Goal: Transaction & Acquisition: Purchase product/service

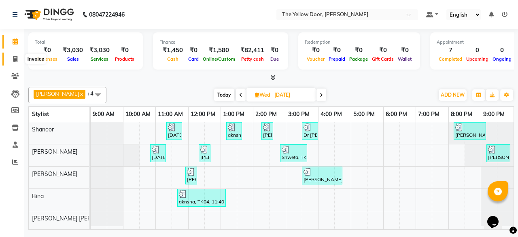
click at [13, 59] on icon at bounding box center [15, 59] width 4 height 6
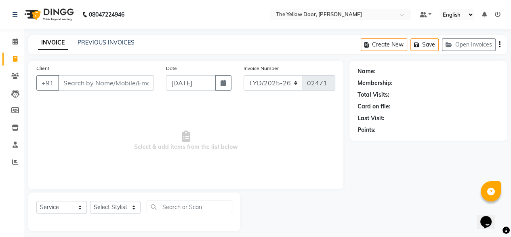
scroll to position [6, 0]
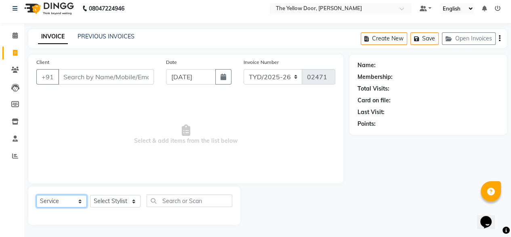
click at [65, 198] on select "Select Service Product Membership Package Voucher Prepaid Gift Card" at bounding box center [61, 201] width 51 height 13
select select "membership"
click at [36, 195] on select "Select Service Product Membership Package Voucher Prepaid Gift Card" at bounding box center [61, 201] width 51 height 13
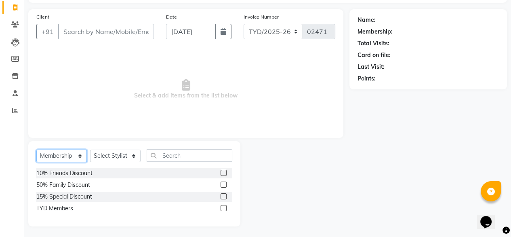
scroll to position [53, 0]
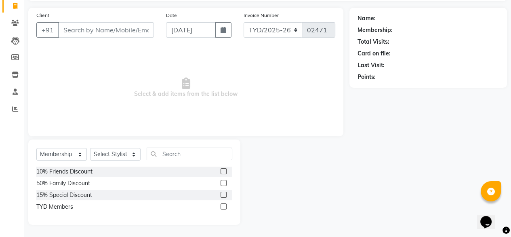
click at [223, 207] on label at bounding box center [224, 206] width 6 height 6
click at [223, 207] on input "checkbox" at bounding box center [223, 206] width 5 height 5
checkbox input "false"
click at [135, 154] on select "Select Stylist [PERSON_NAME] [PERSON_NAME] [PERSON_NAME] Housekeeping Manager […" at bounding box center [115, 154] width 51 height 13
select select "41281"
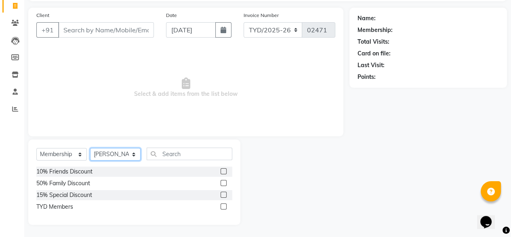
click at [90, 148] on select "Select Stylist [PERSON_NAME] [PERSON_NAME] [PERSON_NAME] Housekeeping Manager […" at bounding box center [115, 154] width 51 height 13
click at [224, 206] on label at bounding box center [224, 206] width 6 height 6
click at [224, 206] on input "checkbox" at bounding box center [223, 206] width 5 height 5
select select "select"
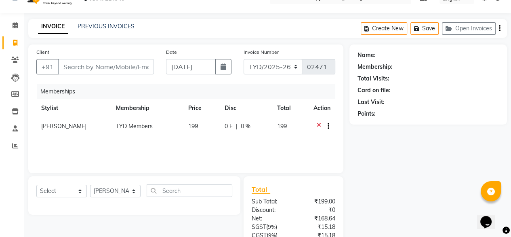
scroll to position [16, 0]
click at [112, 68] on input "Client" at bounding box center [106, 66] width 96 height 15
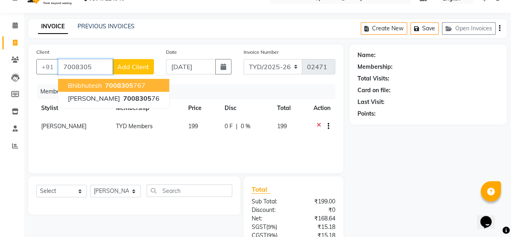
click at [112, 83] on span "7008305" at bounding box center [119, 85] width 28 height 8
type input "7008305767"
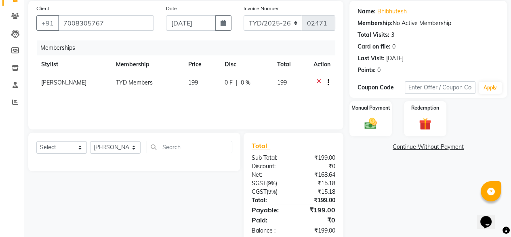
scroll to position [78, 0]
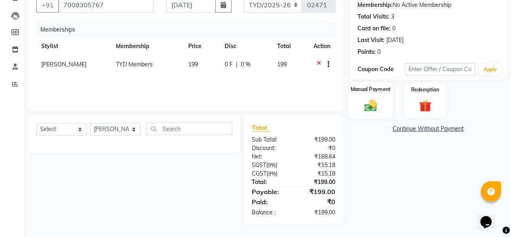
click at [379, 95] on div "Manual Payment" at bounding box center [371, 100] width 44 height 37
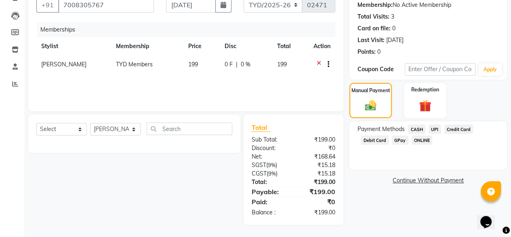
click at [436, 127] on span "UPI" at bounding box center [435, 129] width 13 height 9
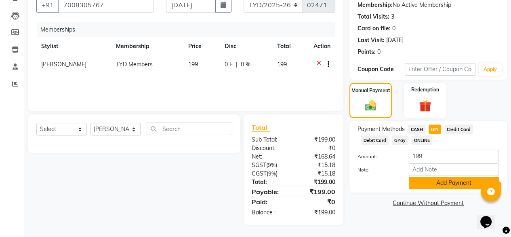
click at [463, 187] on button "Add Payment" at bounding box center [454, 183] width 90 height 13
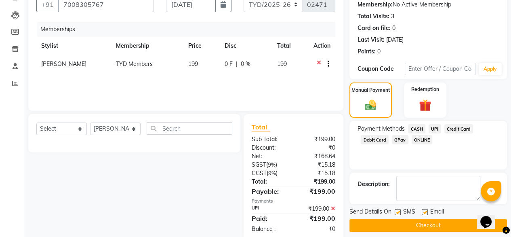
scroll to position [95, 0]
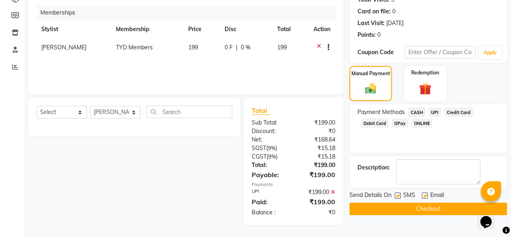
click at [427, 194] on label at bounding box center [425, 195] width 6 height 6
click at [427, 194] on input "checkbox" at bounding box center [424, 195] width 5 height 5
checkbox input "false"
click at [421, 209] on button "Checkout" at bounding box center [429, 209] width 158 height 13
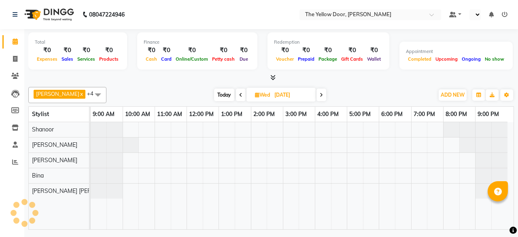
select select "en"
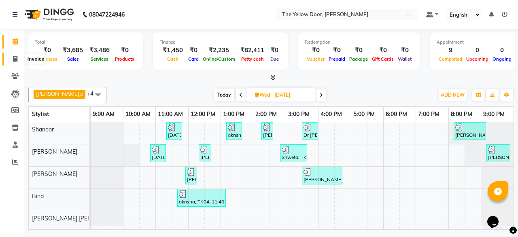
click at [15, 58] on icon at bounding box center [15, 59] width 4 height 6
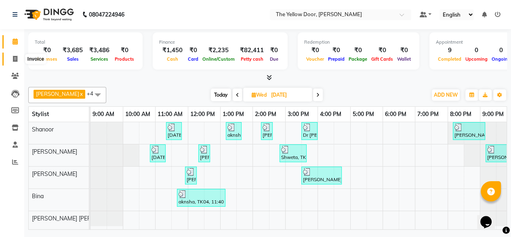
select select "service"
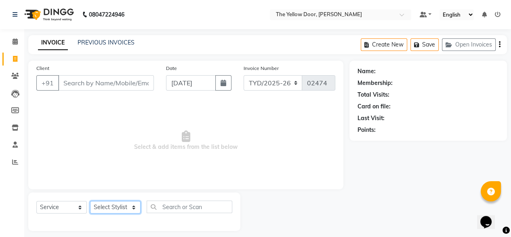
click at [116, 208] on select "Select Stylist [PERSON_NAME] [PERSON_NAME] [PERSON_NAME] Housekeeping Manager […" at bounding box center [115, 207] width 51 height 13
select select "67915"
click at [90, 201] on select "Select Stylist [PERSON_NAME] [PERSON_NAME] [PERSON_NAME] Housekeeping Manager […" at bounding box center [115, 207] width 51 height 13
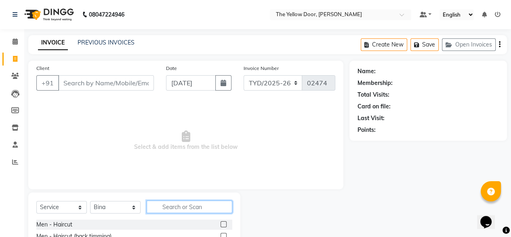
click at [181, 207] on input "text" at bounding box center [190, 207] width 86 height 13
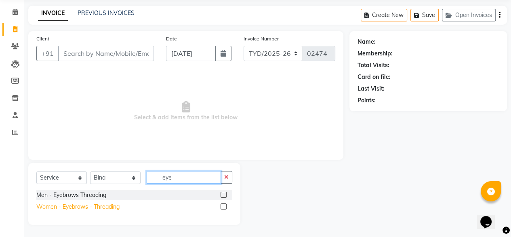
type input "eye"
click at [84, 203] on div "Women - Eyebrows - Threading" at bounding box center [77, 207] width 83 height 8
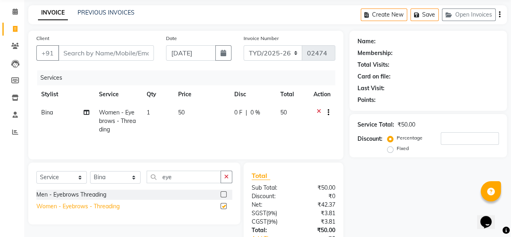
checkbox input "false"
click at [228, 177] on icon "button" at bounding box center [226, 177] width 4 height 6
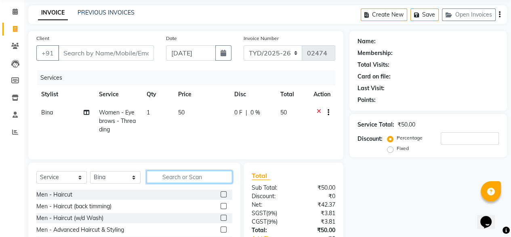
click at [220, 177] on input "text" at bounding box center [190, 177] width 86 height 13
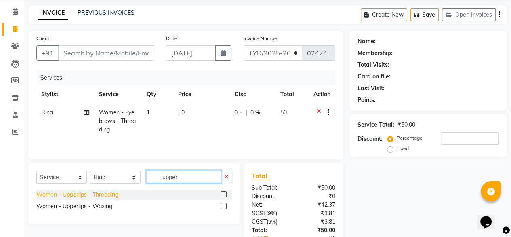
type input "upper"
click at [106, 194] on div "Women - Upperlips - Threading" at bounding box center [77, 194] width 82 height 8
checkbox input "false"
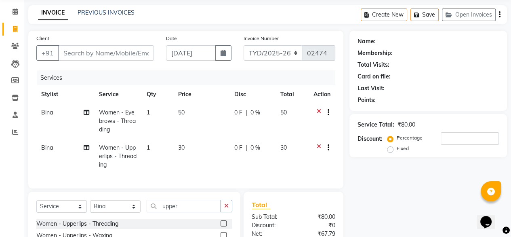
scroll to position [122, 0]
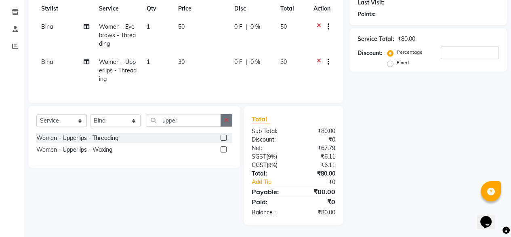
click at [228, 121] on icon "button" at bounding box center [226, 120] width 4 height 6
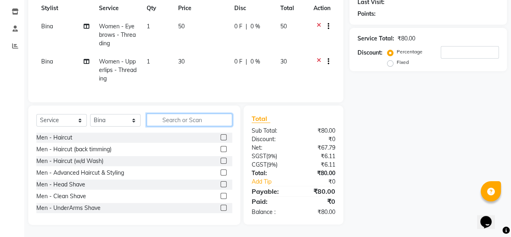
click at [207, 121] on input "text" at bounding box center [190, 120] width 86 height 13
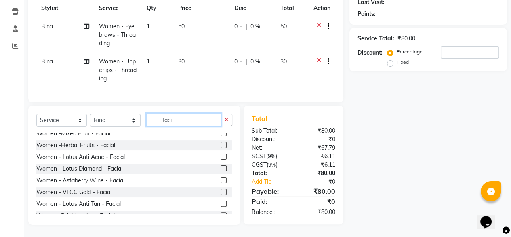
scroll to position [204, 0]
type input "faci"
click at [94, 180] on div "Women - Astaberry Wine - Facial" at bounding box center [80, 180] width 88 height 8
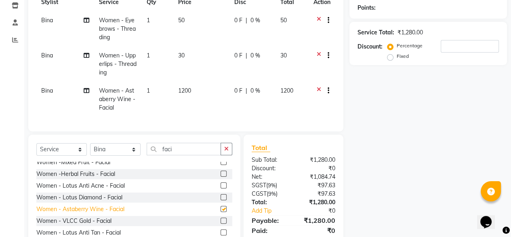
checkbox input "false"
click at [227, 152] on icon "button" at bounding box center [226, 149] width 4 height 6
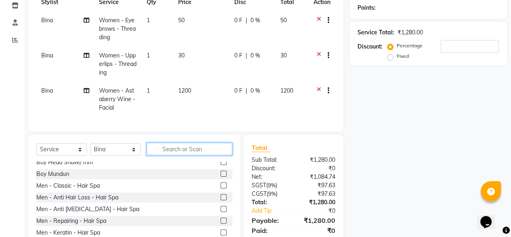
click at [200, 155] on input "text" at bounding box center [190, 149] width 86 height 13
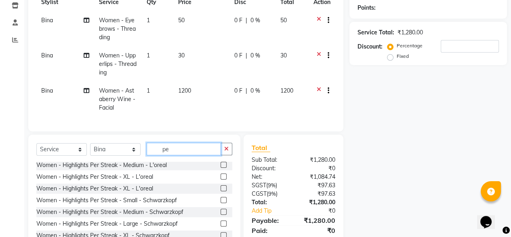
scroll to position [119, 0]
click at [175, 154] on input "pe" at bounding box center [184, 149] width 74 height 13
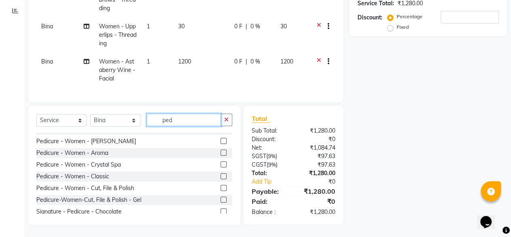
scroll to position [55, 0]
type input "ped"
click at [85, 151] on div "Pedicure - Women - Aroma" at bounding box center [72, 152] width 72 height 8
checkbox input "false"
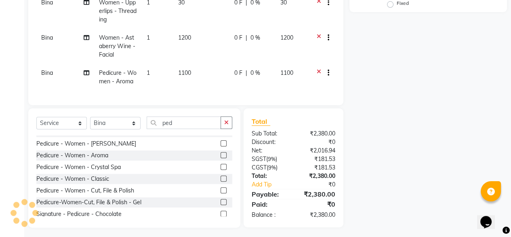
scroll to position [175, 0]
click at [226, 125] on icon "button" at bounding box center [226, 122] width 4 height 6
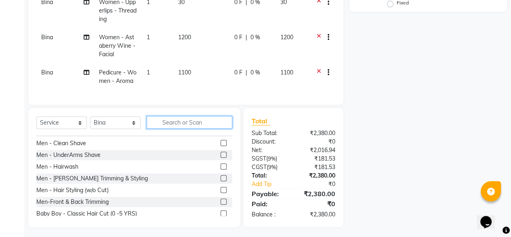
click at [205, 128] on input "text" at bounding box center [190, 122] width 86 height 13
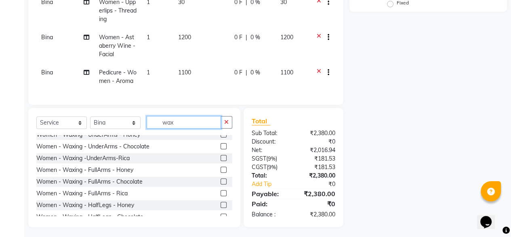
scroll to position [241, 0]
type input "wax"
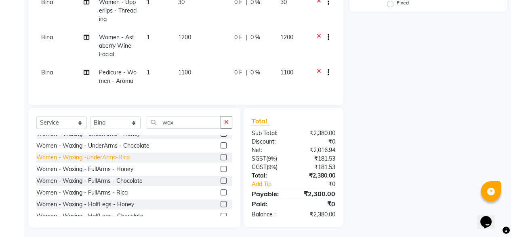
click at [87, 162] on div "Women - Waxing -UnderArms-Rica" at bounding box center [82, 157] width 93 height 8
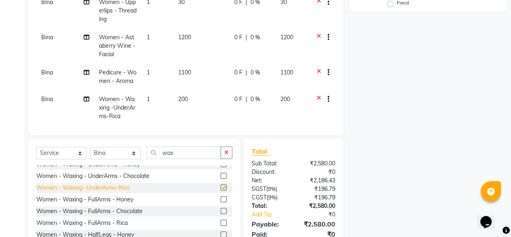
checkbox input "false"
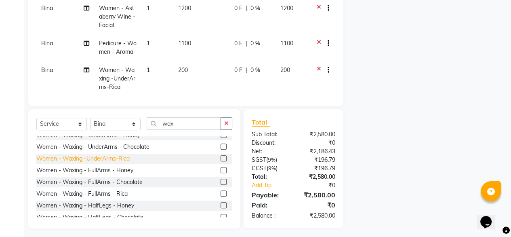
scroll to position [209, 0]
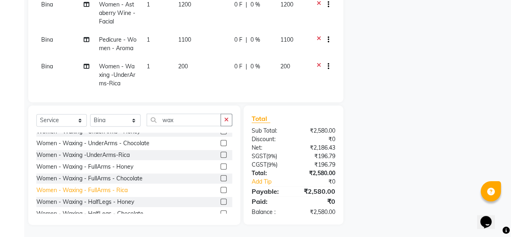
click at [101, 194] on div "Women - Waxing - FullArms - Rica" at bounding box center [81, 190] width 91 height 8
checkbox input "false"
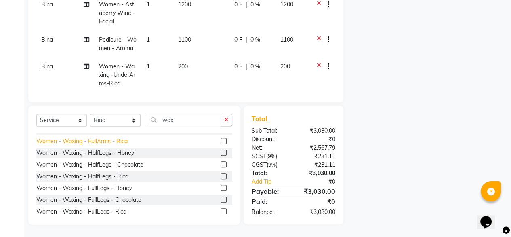
scroll to position [291, 0]
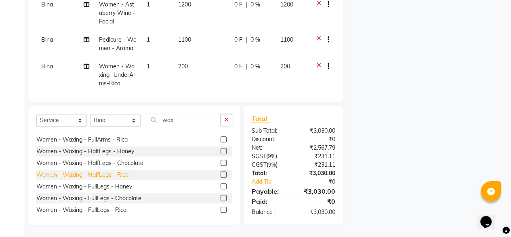
click at [103, 173] on div "Women - Waxing - HalfLegs - Rica" at bounding box center [82, 175] width 92 height 8
checkbox input "false"
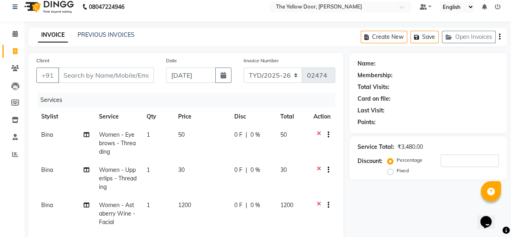
scroll to position [6, 0]
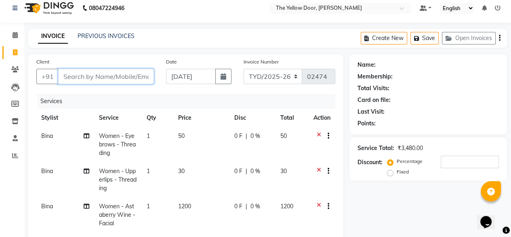
click at [111, 78] on input "Client" at bounding box center [106, 76] width 96 height 15
type input "9"
type input "0"
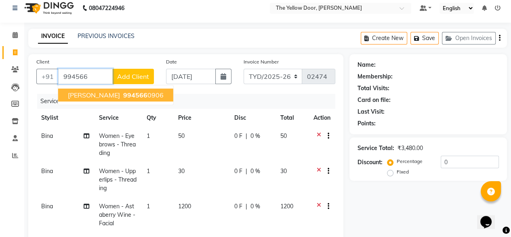
click at [128, 96] on span "994566" at bounding box center [135, 95] width 24 height 8
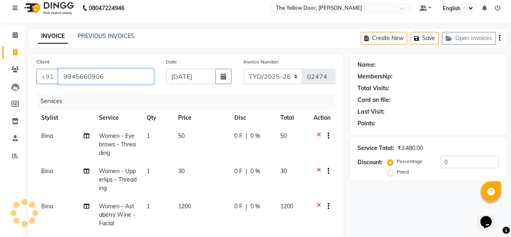
type input "9945660906"
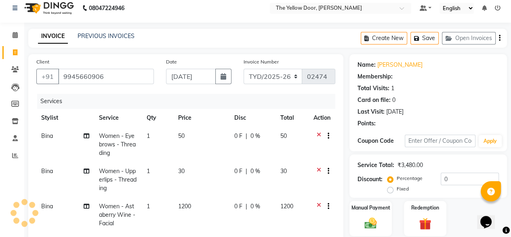
select select "1: Object"
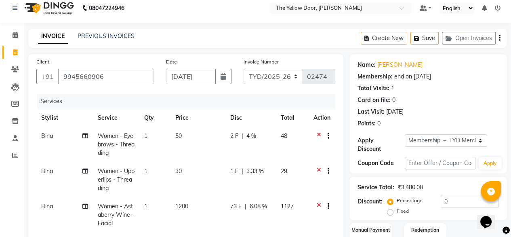
radio input "false"
radio input "true"
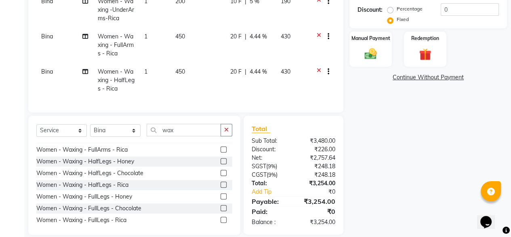
scroll to position [209, 0]
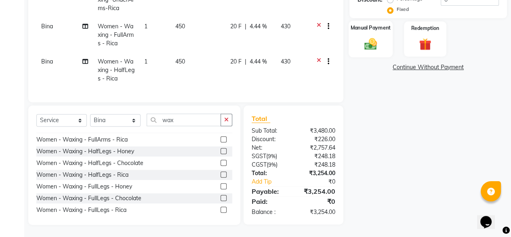
click at [374, 40] on img at bounding box center [371, 43] width 21 height 15
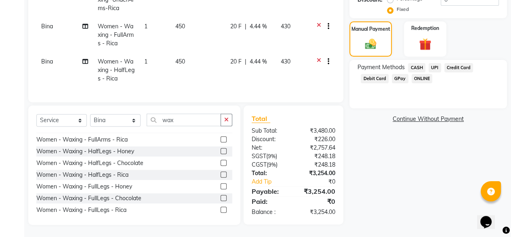
click at [435, 63] on span "UPI" at bounding box center [435, 67] width 13 height 9
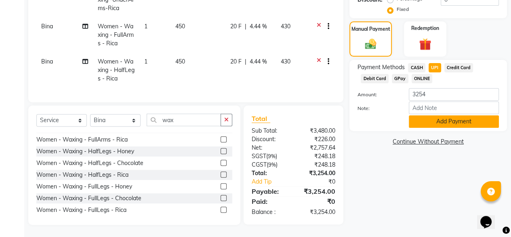
click at [439, 118] on button "Add Payment" at bounding box center [454, 121] width 90 height 13
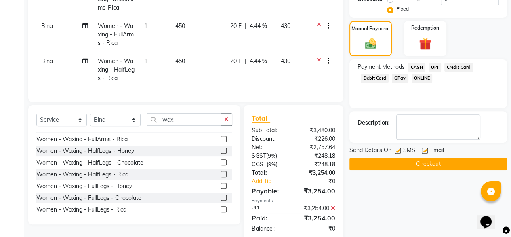
scroll to position [225, 0]
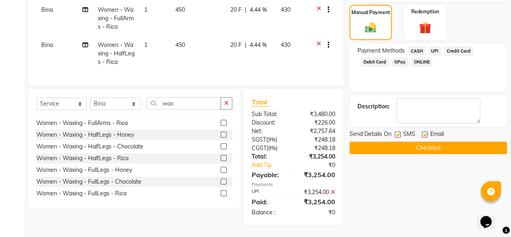
click at [415, 142] on button "Checkout" at bounding box center [429, 148] width 158 height 13
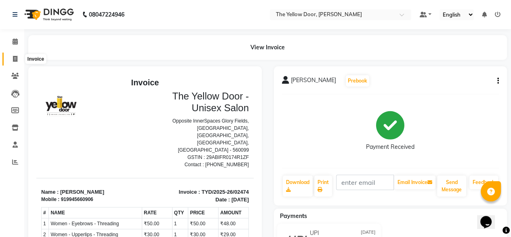
click at [15, 57] on icon at bounding box center [15, 59] width 4 height 6
select select "service"
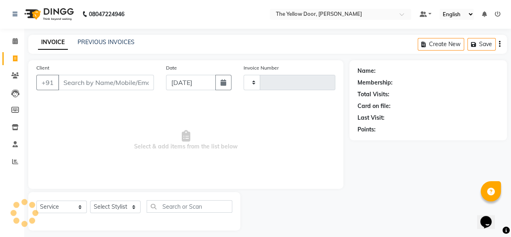
type input "02475"
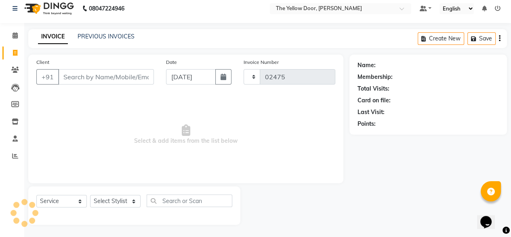
select select "5650"
